Goal: Task Accomplishment & Management: Use online tool/utility

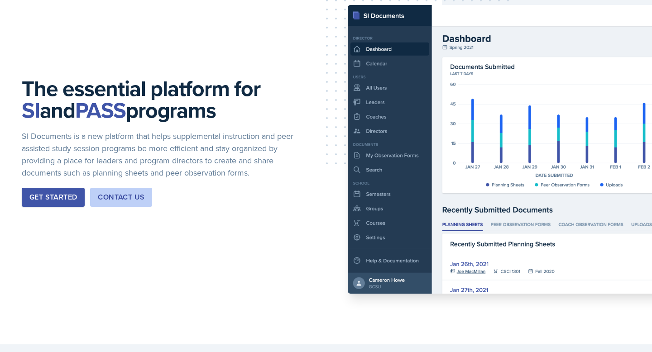
scroll to position [76, 0]
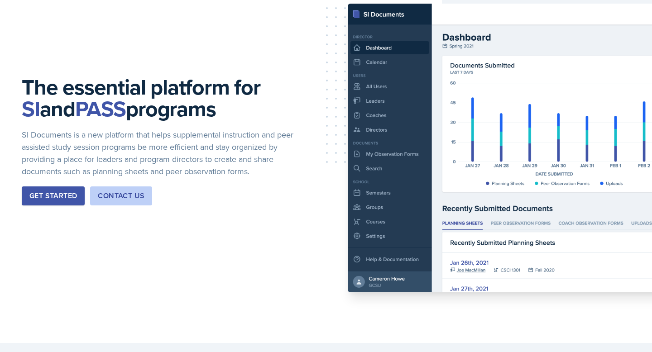
click at [54, 191] on div "Get Started" at bounding box center [53, 196] width 48 height 11
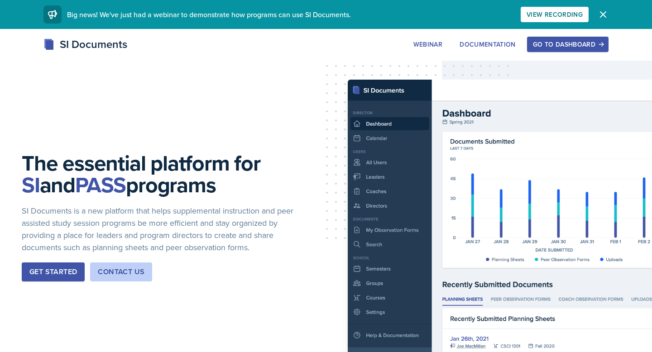
click at [558, 47] on div "Go to Dashboard" at bounding box center [568, 44] width 70 height 7
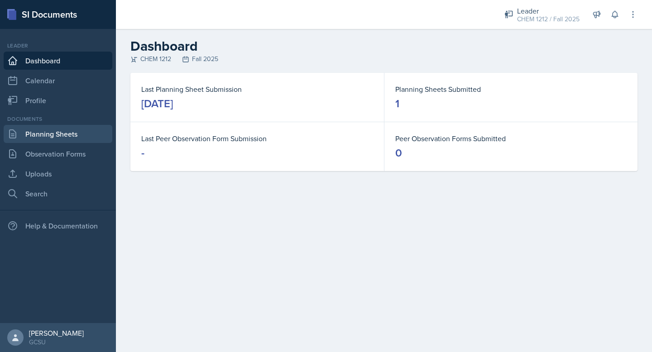
click at [36, 135] on link "Planning Sheets" at bounding box center [58, 134] width 109 height 18
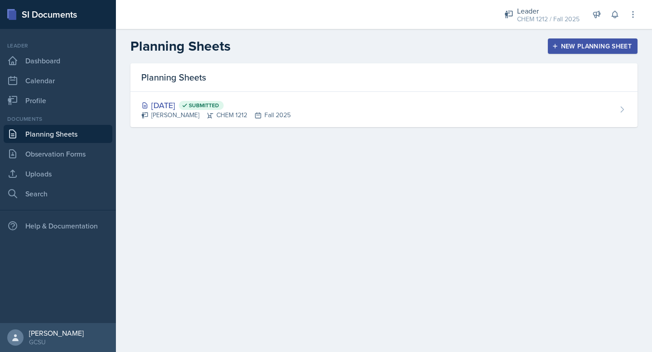
click at [601, 46] on div "New Planning Sheet" at bounding box center [593, 46] width 78 height 7
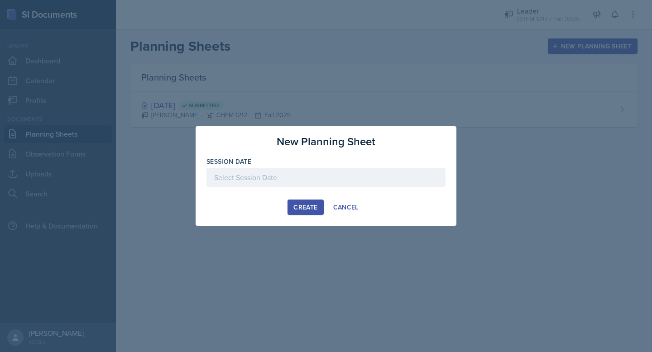
click at [226, 181] on div at bounding box center [326, 177] width 239 height 19
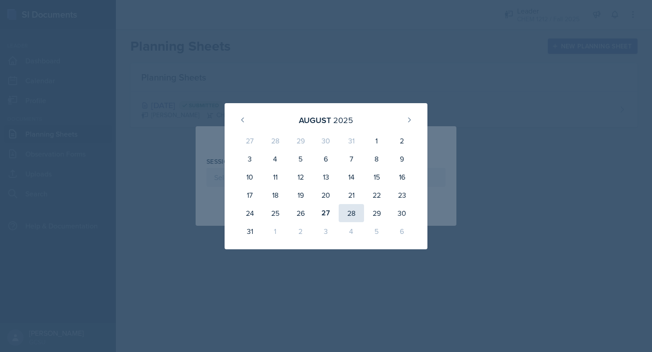
click at [356, 212] on div "28" at bounding box center [351, 213] width 25 height 18
type input "[DATE]"
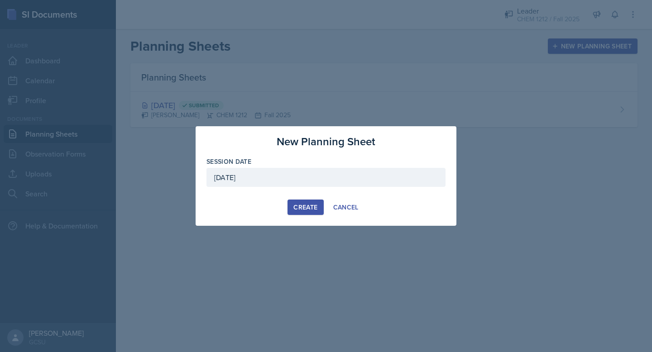
click at [300, 212] on button "Create" at bounding box center [306, 207] width 36 height 15
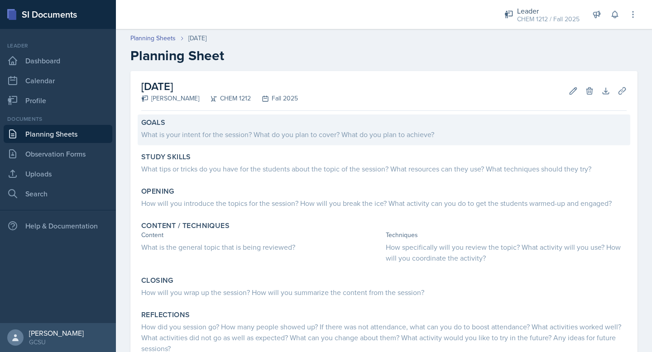
click at [223, 137] on div "What is your intent for the session? What do you plan to cover? What do you pla…" at bounding box center [384, 134] width 486 height 11
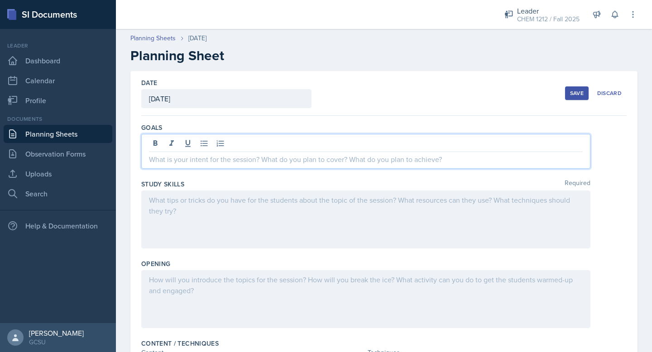
click at [223, 139] on div at bounding box center [365, 151] width 449 height 35
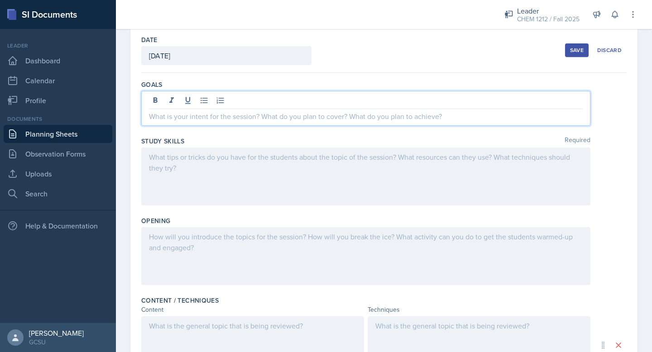
scroll to position [44, 0]
click at [169, 115] on p "My plan is to assist the students in" at bounding box center [366, 115] width 434 height 11
click at [268, 117] on p "My goal is to assist the students in" at bounding box center [366, 115] width 434 height 11
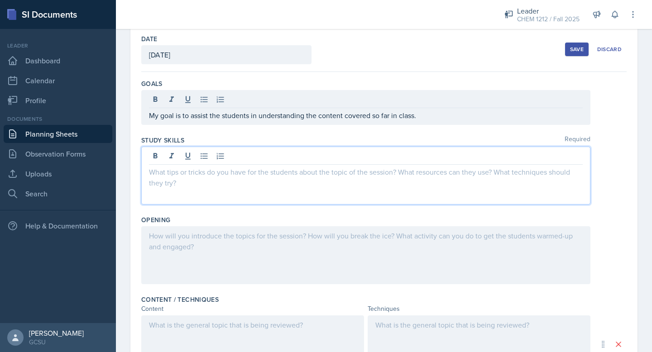
click at [225, 154] on div at bounding box center [365, 176] width 449 height 58
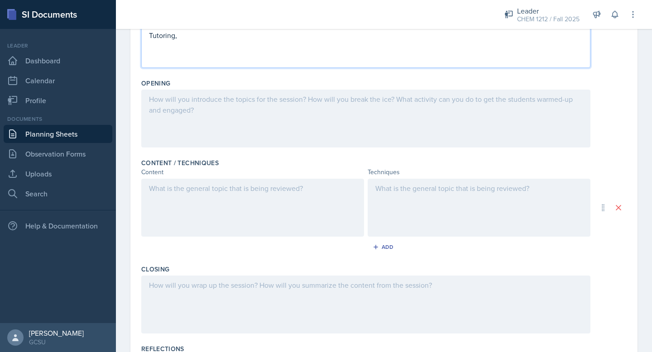
click at [206, 194] on p at bounding box center [252, 188] width 207 height 11
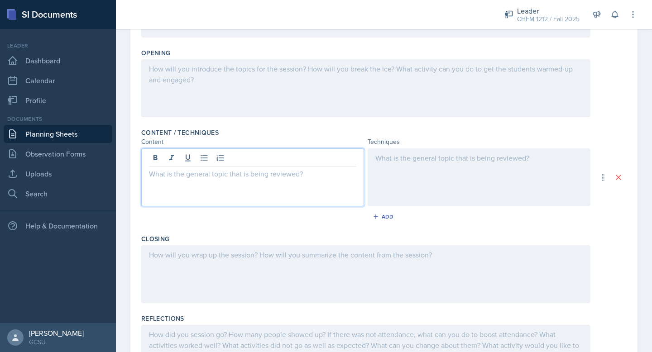
scroll to position [197, 0]
click at [445, 160] on div at bounding box center [479, 176] width 223 height 58
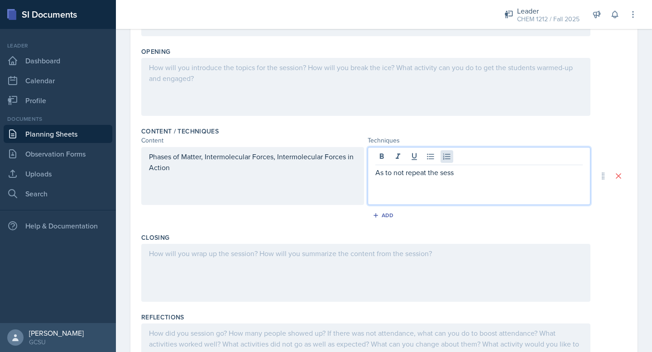
scroll to position [0, 0]
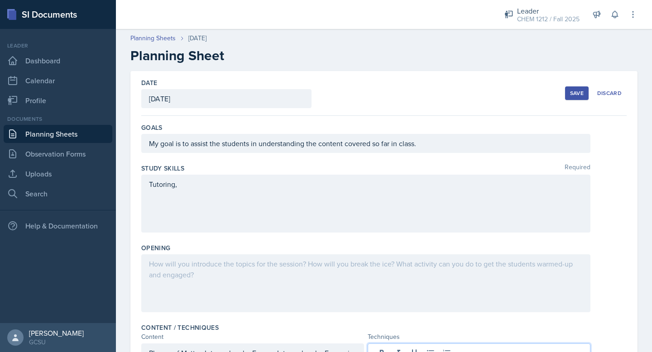
click at [193, 92] on div "[DATE]" at bounding box center [226, 98] width 170 height 19
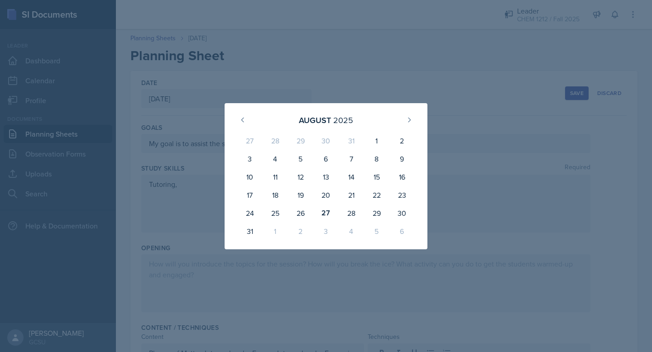
click at [429, 86] on div at bounding box center [326, 176] width 652 height 352
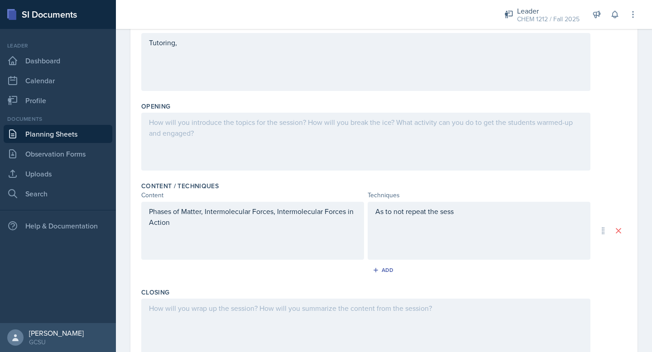
scroll to position [262, 0]
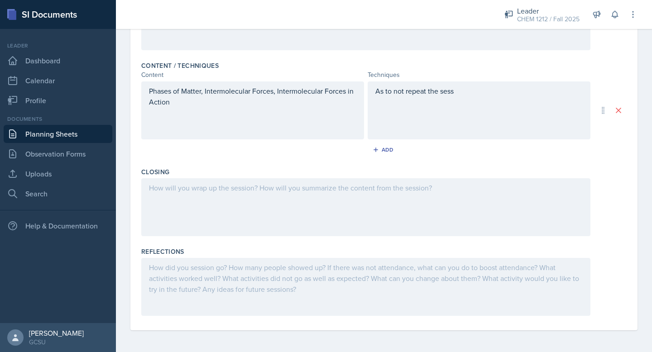
click at [476, 88] on div "As to not repeat the sess" at bounding box center [479, 111] width 223 height 58
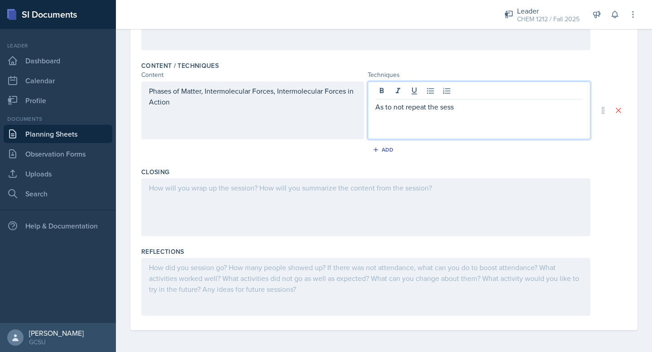
click at [470, 104] on p "As to not repeat the sess" at bounding box center [478, 106] width 207 height 11
drag, startPoint x: 485, startPoint y: 110, endPoint x: 313, endPoint y: 106, distance: 171.7
click at [313, 106] on div "Phases of Matter, Intermolecular Forces, Intermolecular Forces in Action As to …" at bounding box center [365, 111] width 449 height 58
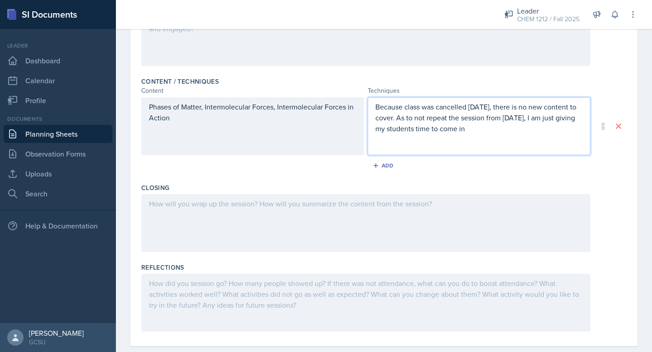
click at [395, 130] on p "Because class was cancelled [DATE], there is no new content to cover. As to not…" at bounding box center [478, 117] width 207 height 33
click at [538, 128] on p "Because class was cancelled [DATE], there is no new content to cover. As to not…" at bounding box center [478, 117] width 207 height 33
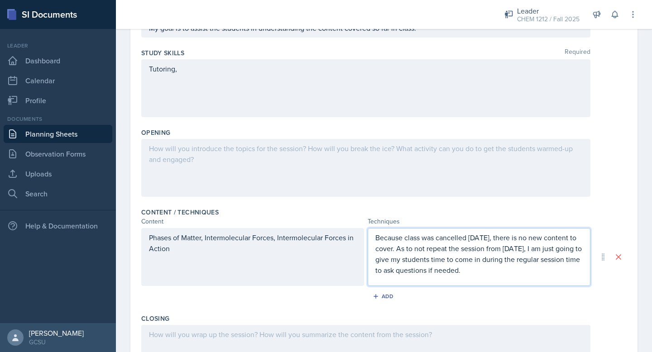
click at [444, 154] on p at bounding box center [366, 148] width 434 height 11
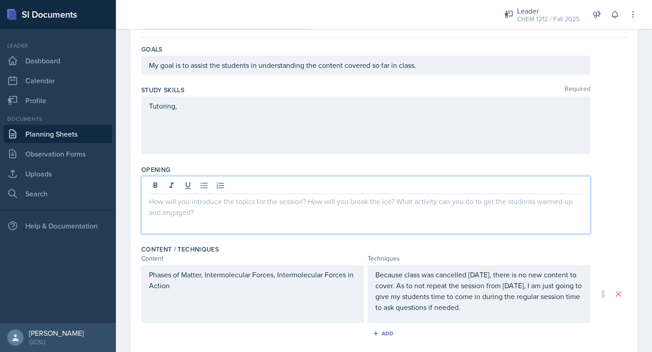
click at [207, 108] on p "Tutoring," at bounding box center [366, 106] width 434 height 11
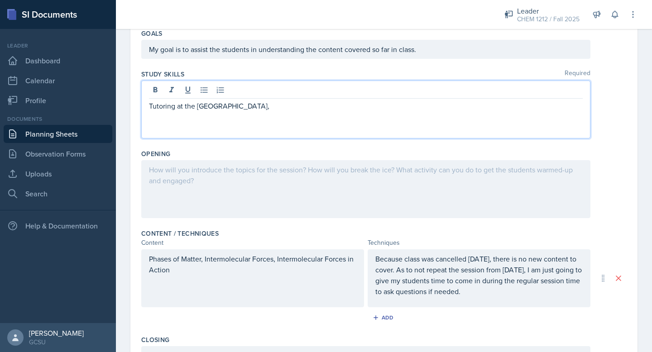
click at [237, 110] on p "Tutoring at the [GEOGRAPHIC_DATA]," at bounding box center [366, 106] width 434 height 11
click at [281, 110] on p "Tutoring at the [GEOGRAPHIC_DATA]," at bounding box center [366, 106] width 434 height 11
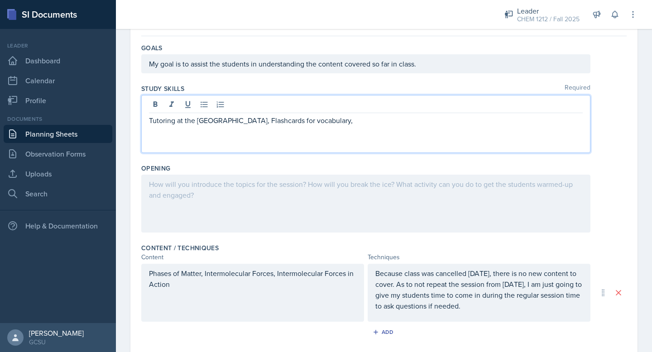
scroll to position [78, 0]
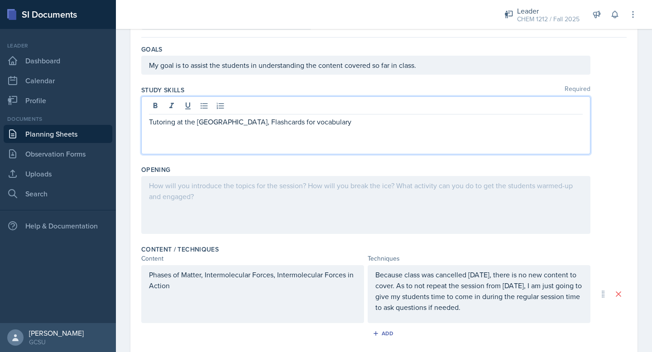
click at [322, 211] on div at bounding box center [365, 205] width 449 height 58
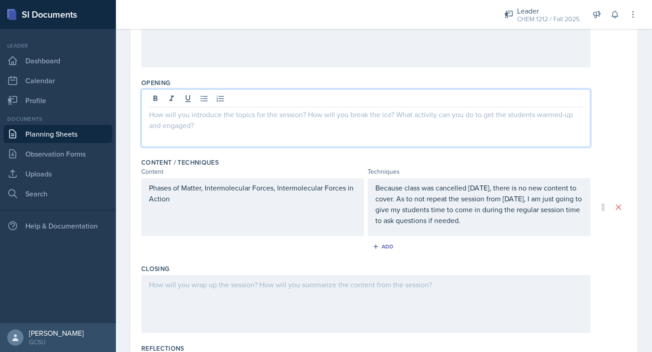
scroll to position [168, 0]
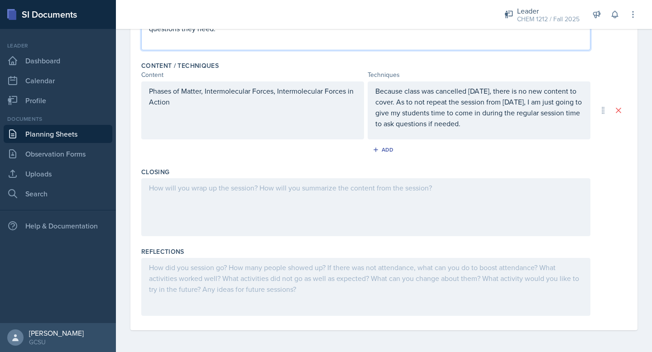
click at [280, 198] on div at bounding box center [365, 207] width 449 height 58
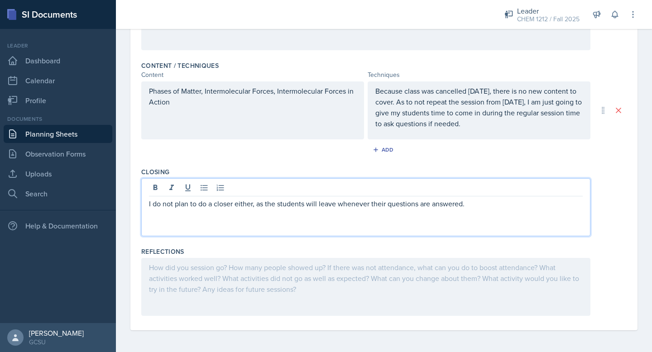
scroll to position [56, 0]
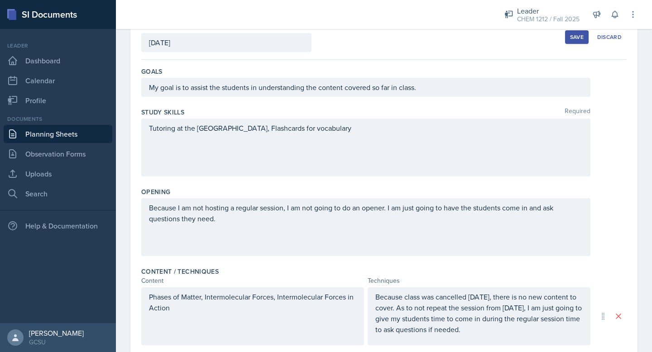
click at [576, 37] on div "Save" at bounding box center [577, 37] width 14 height 7
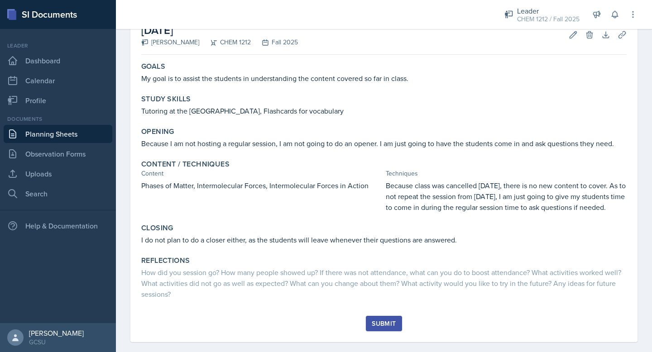
scroll to position [59, 0]
